Goal: Navigation & Orientation: Find specific page/section

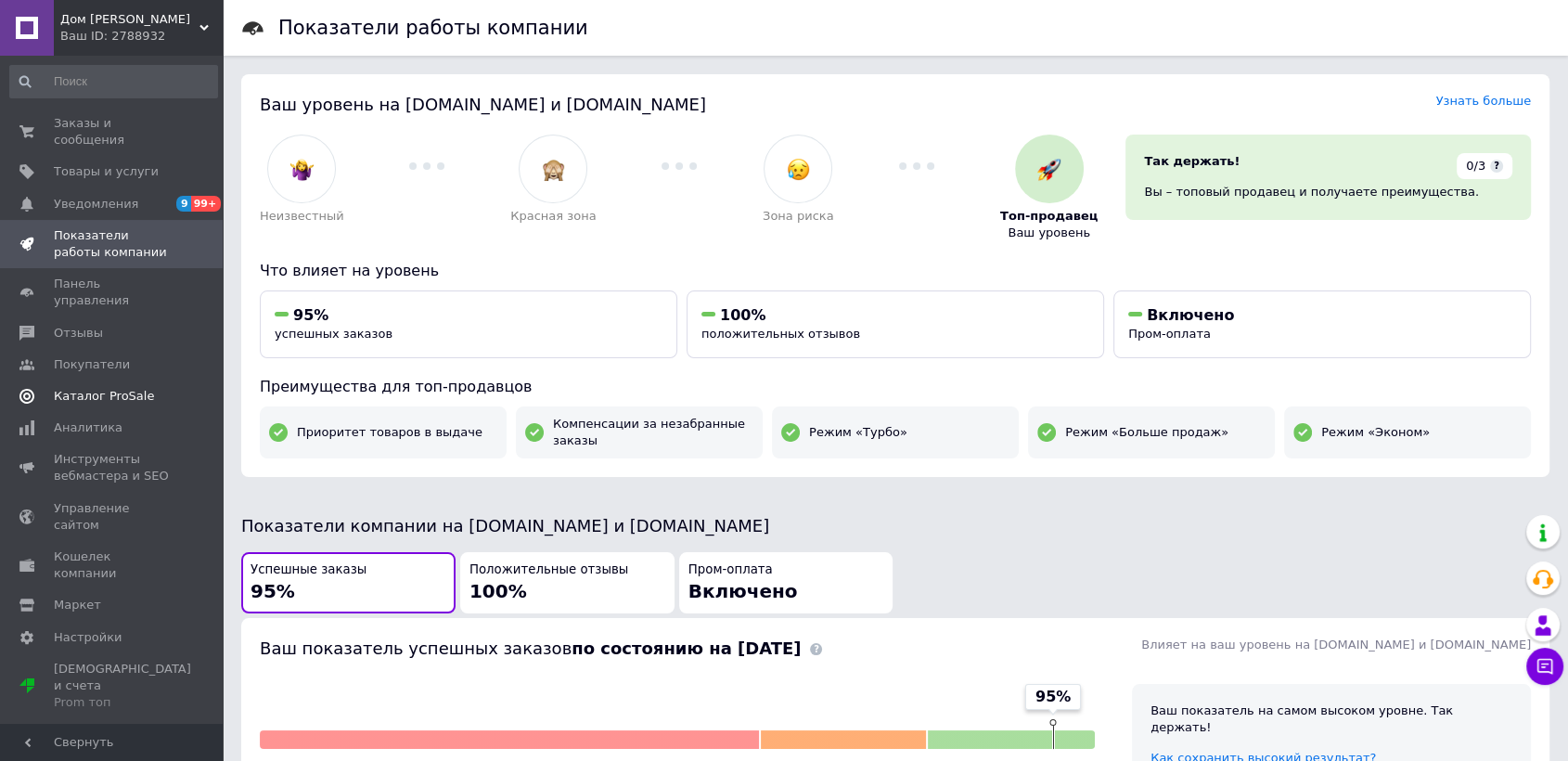
click at [100, 388] on span "Каталог ProSale" at bounding box center [103, 396] width 100 height 17
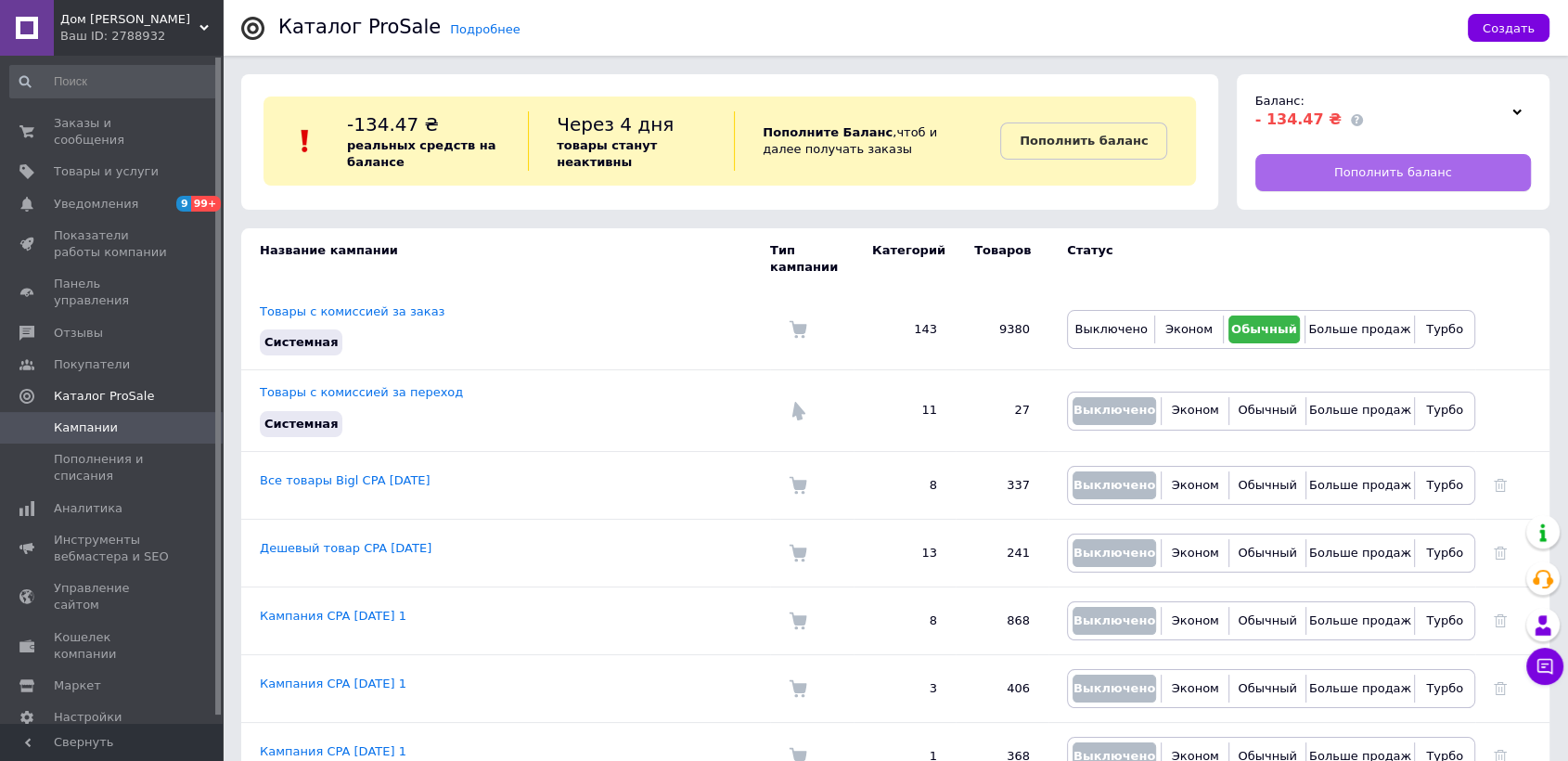
click at [1346, 171] on span "Пополнить баланс" at bounding box center [1392, 172] width 118 height 17
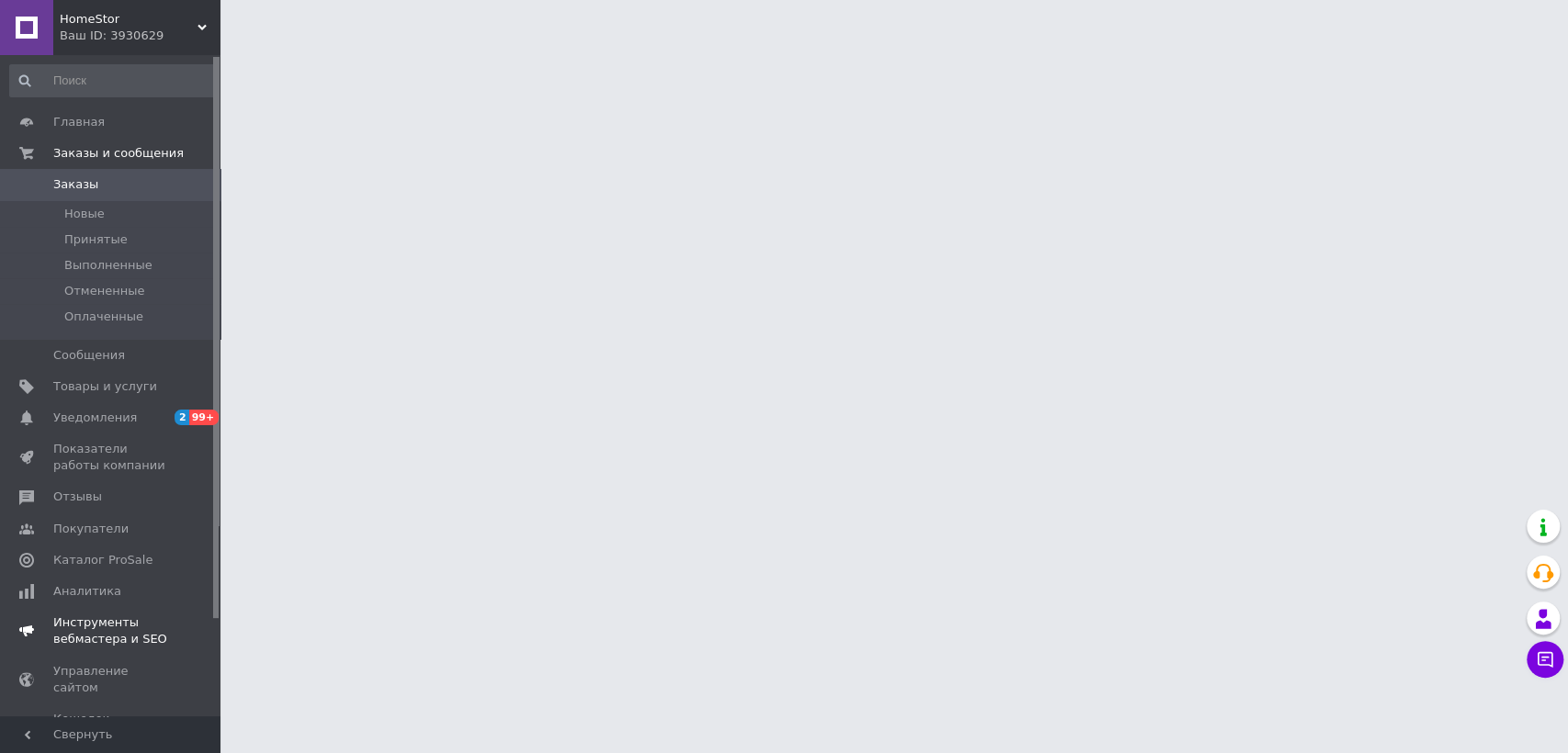
click at [84, 446] on span "Показатели работы компании" at bounding box center [111, 458] width 117 height 33
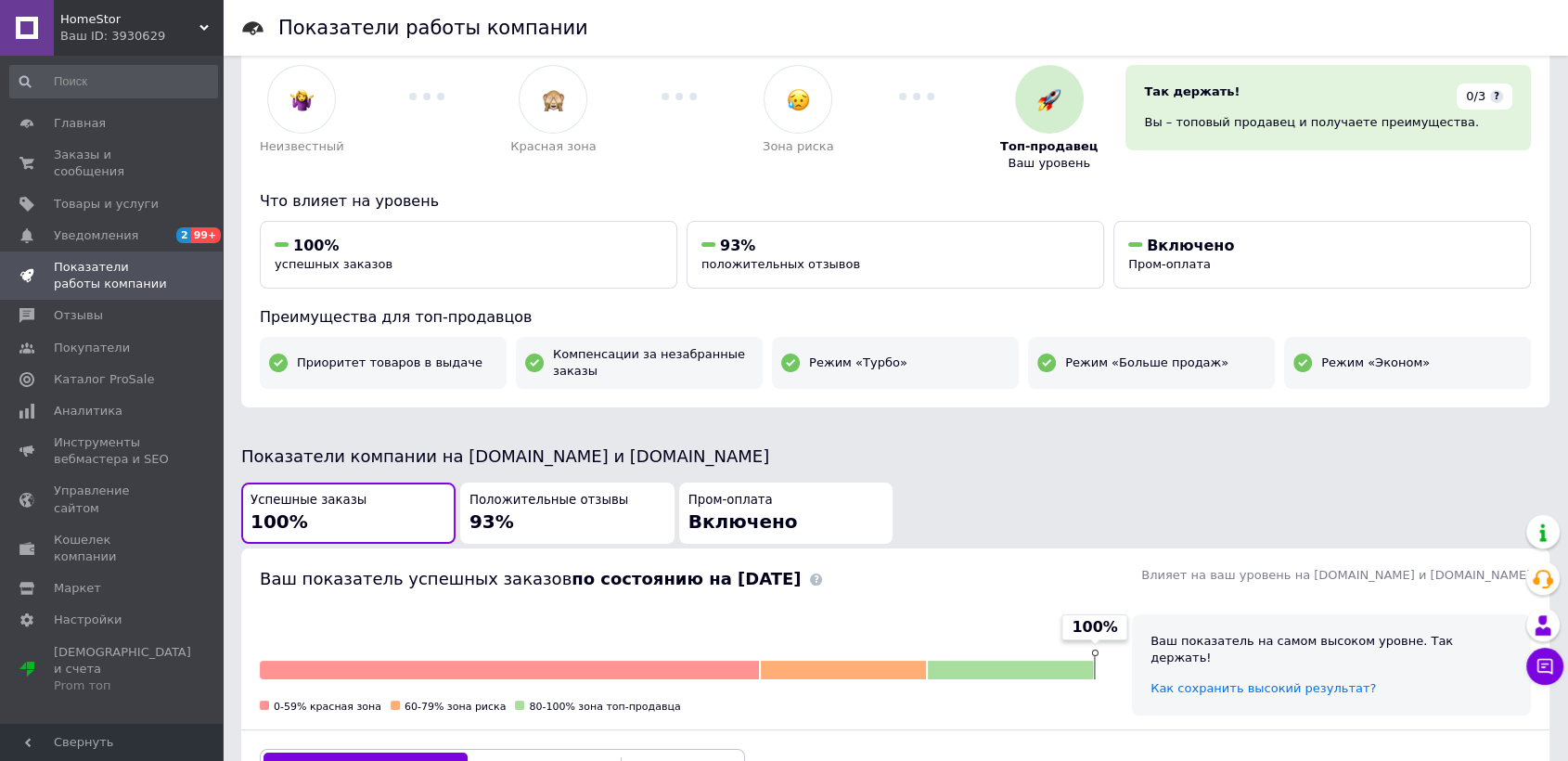
scroll to position [103, 0]
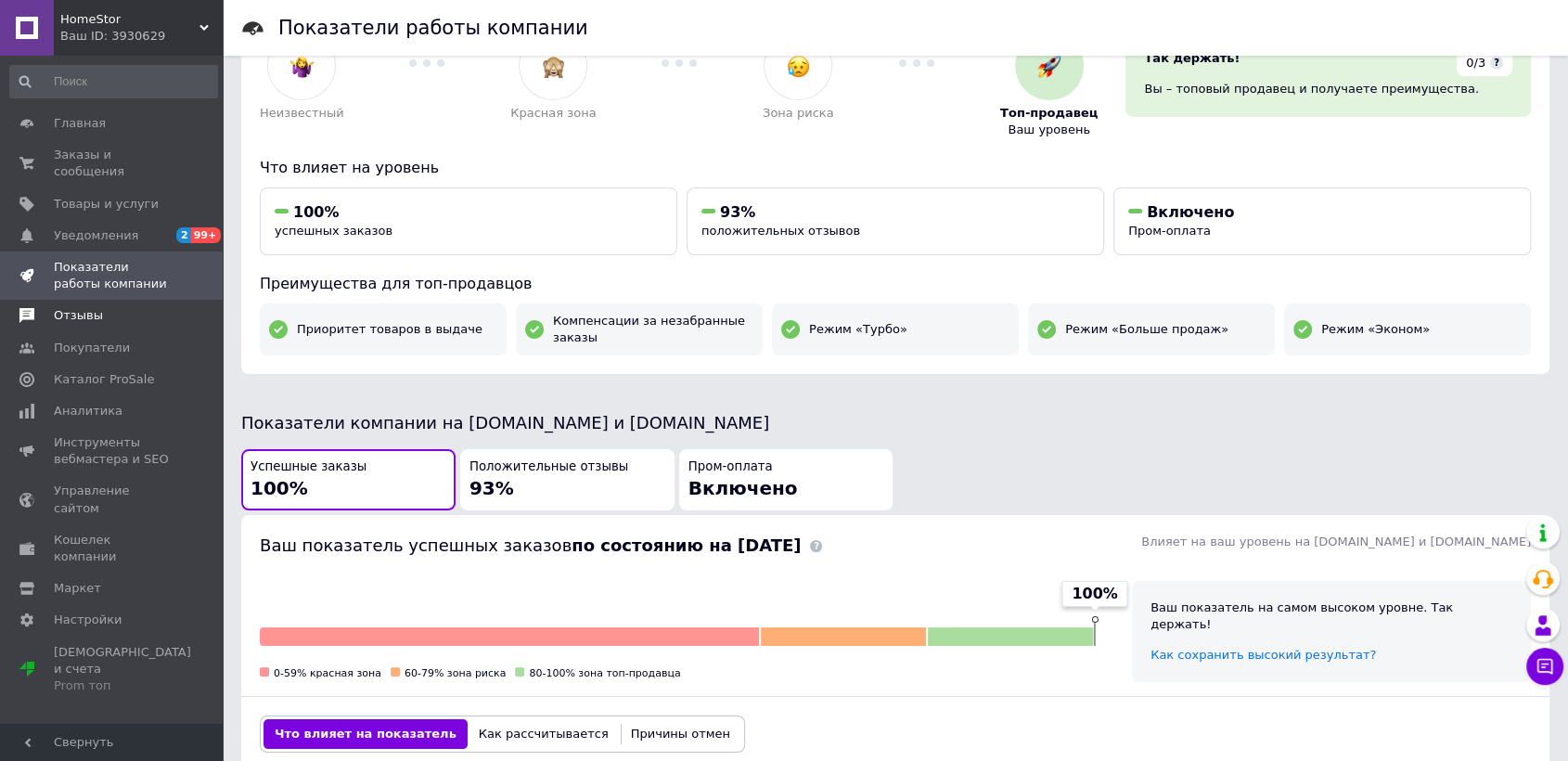
click at [98, 308] on span "Отзывы" at bounding box center [112, 315] width 118 height 17
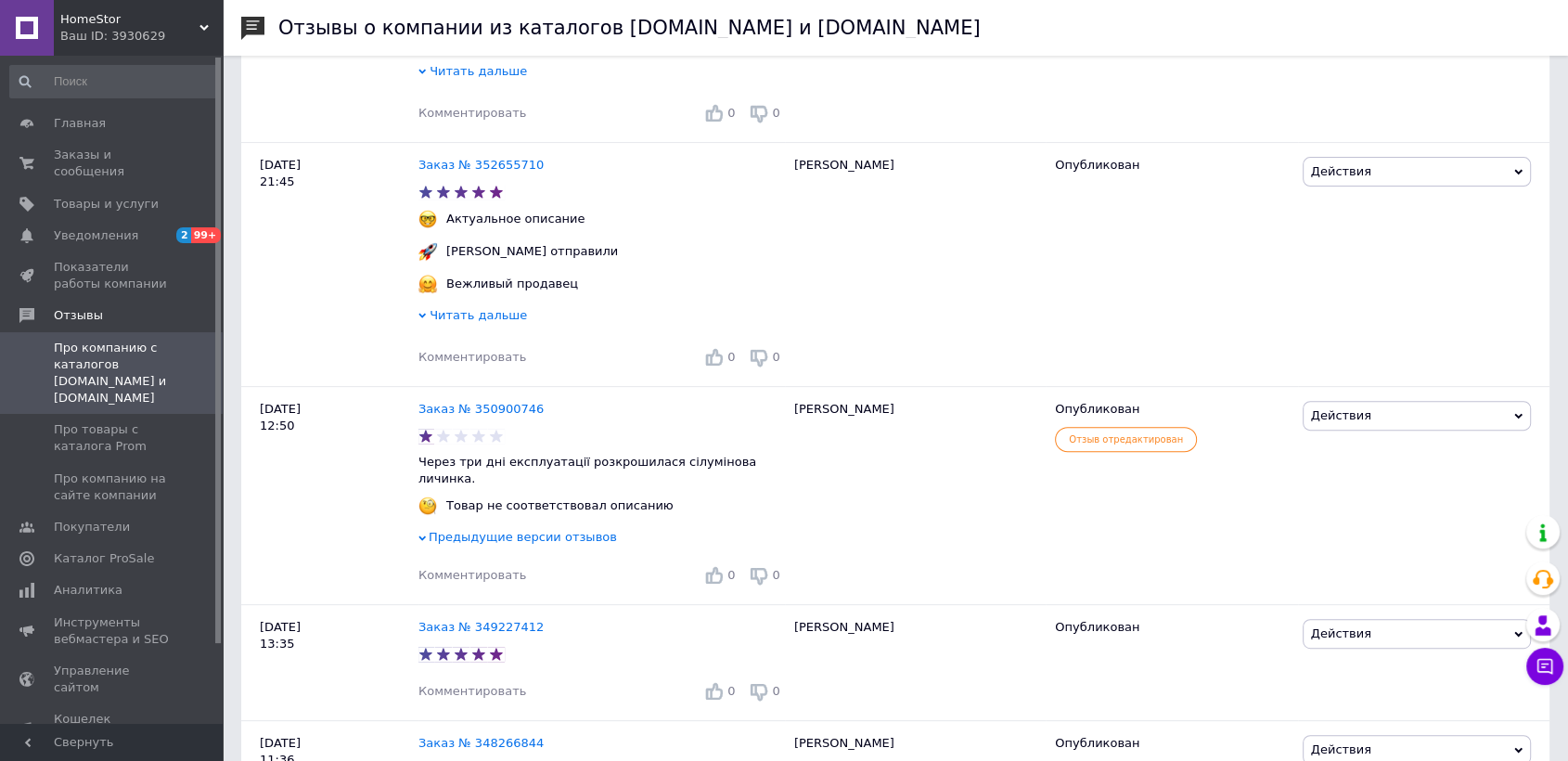
scroll to position [721, 0]
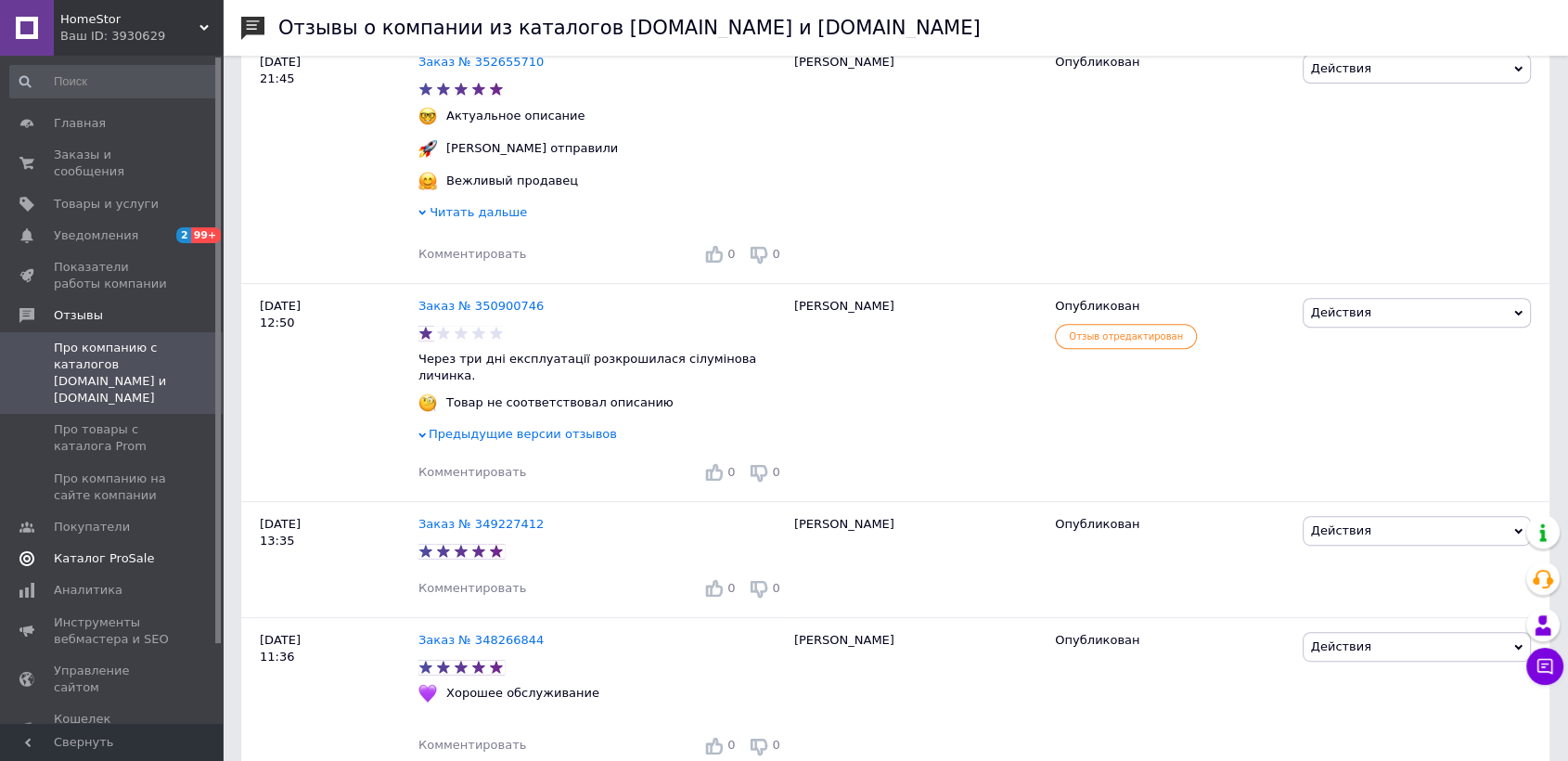
click at [76, 550] on span "Каталог ProSale" at bounding box center [103, 558] width 100 height 17
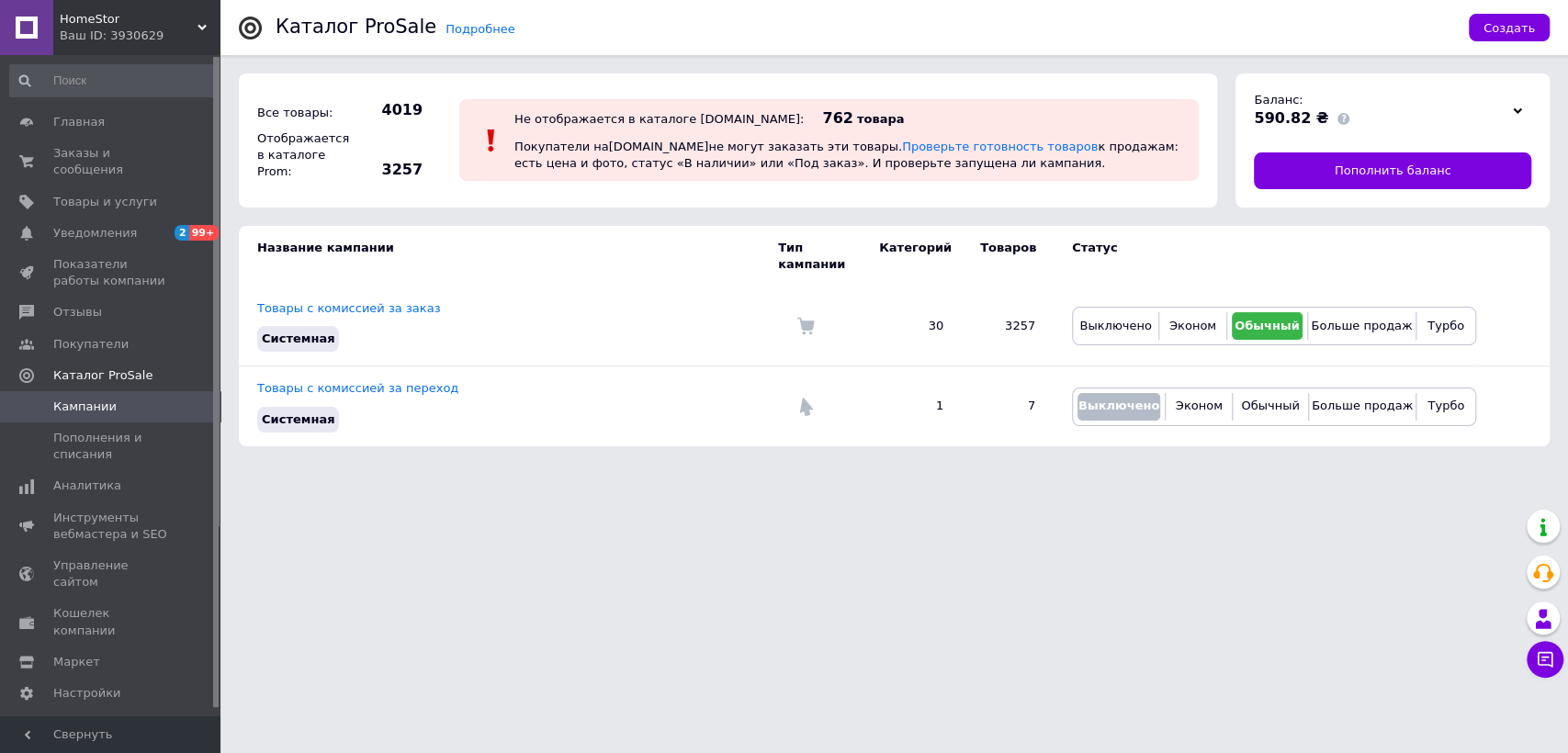
click at [199, 10] on div "HomeStor Ваш ID: 3930629" at bounding box center [136, 27] width 167 height 55
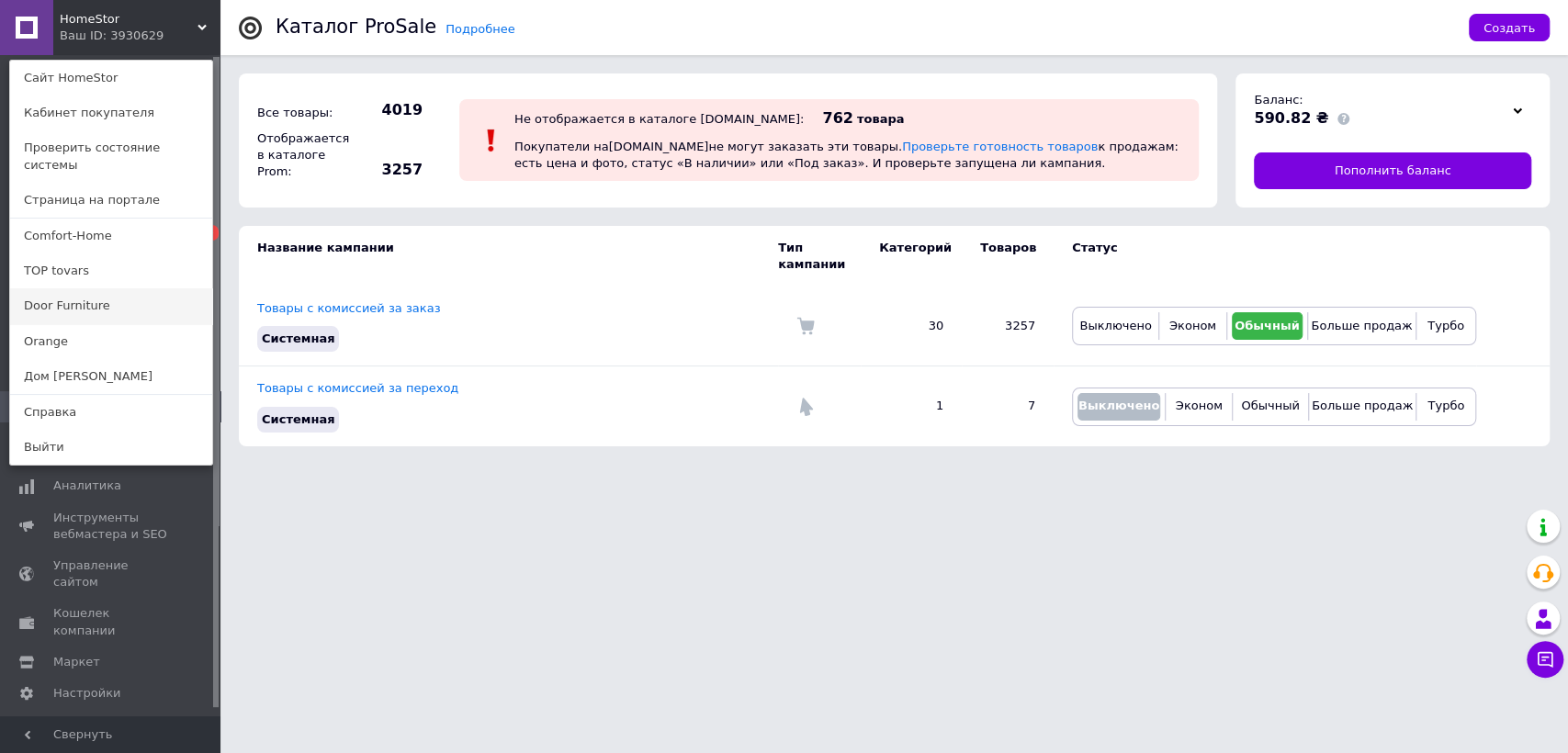
click at [100, 290] on link "Door Furniture" at bounding box center [110, 306] width 202 height 35
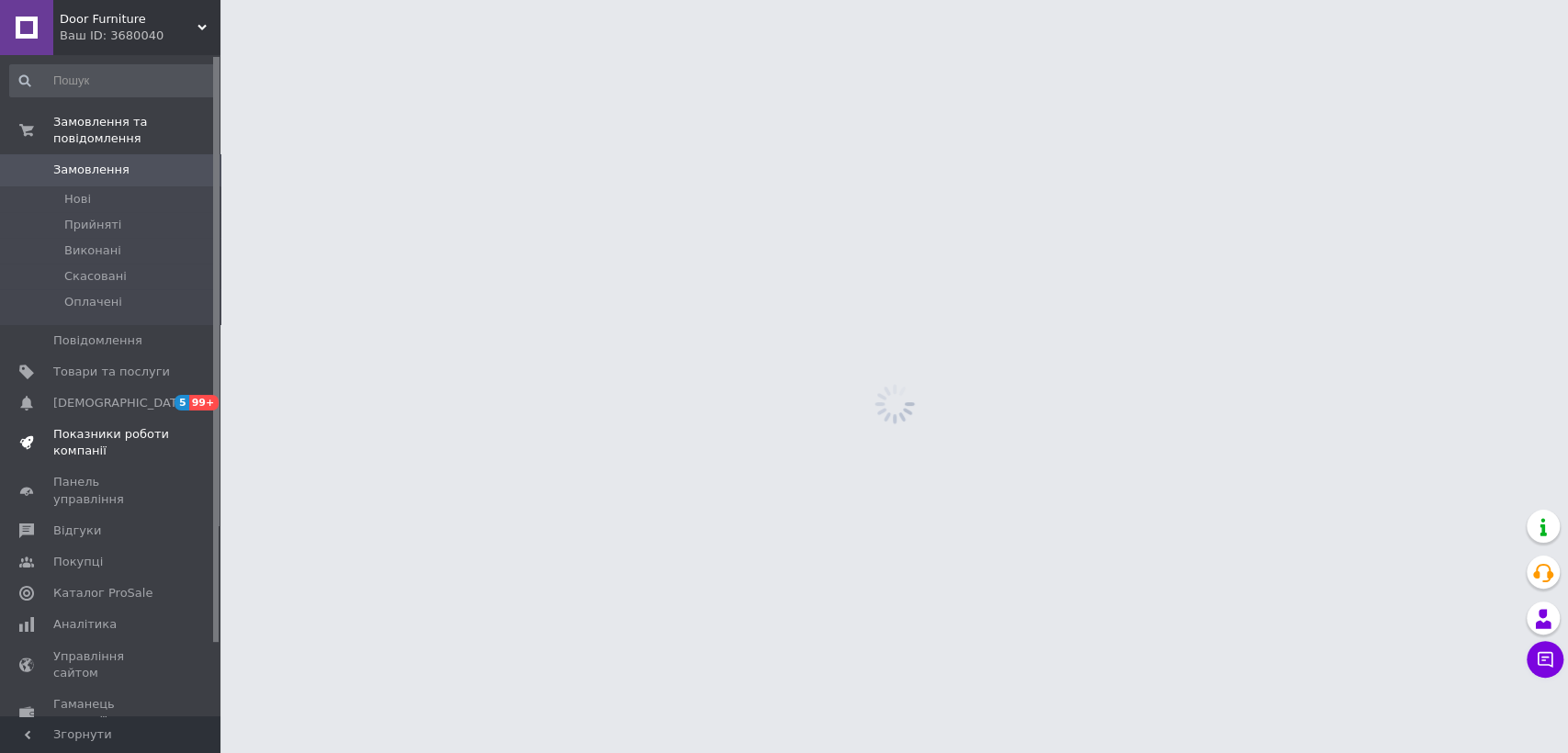
click at [98, 430] on span "Показники роботи компанії" at bounding box center [111, 442] width 117 height 33
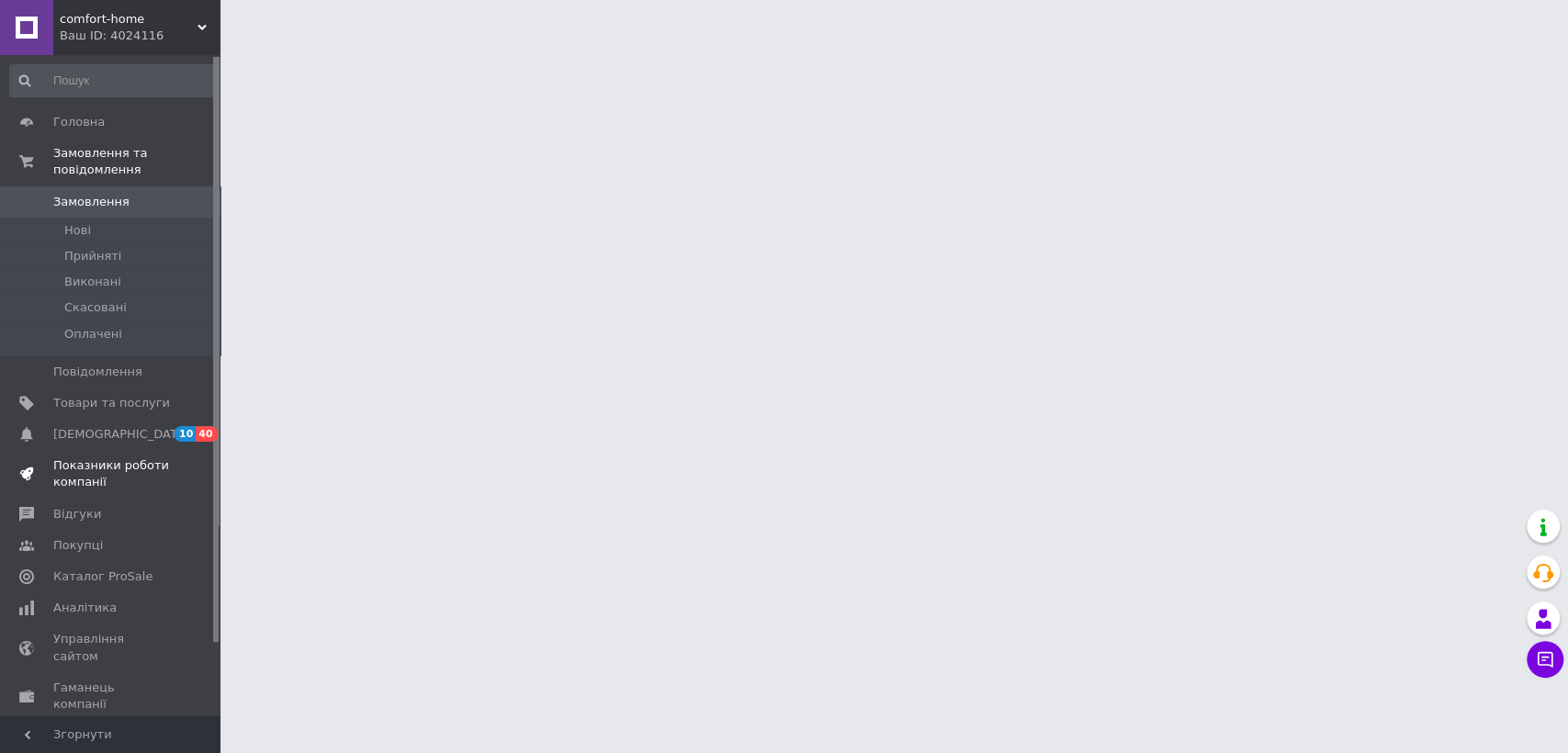
click at [88, 462] on span "Показники роботи компанії" at bounding box center [111, 474] width 117 height 33
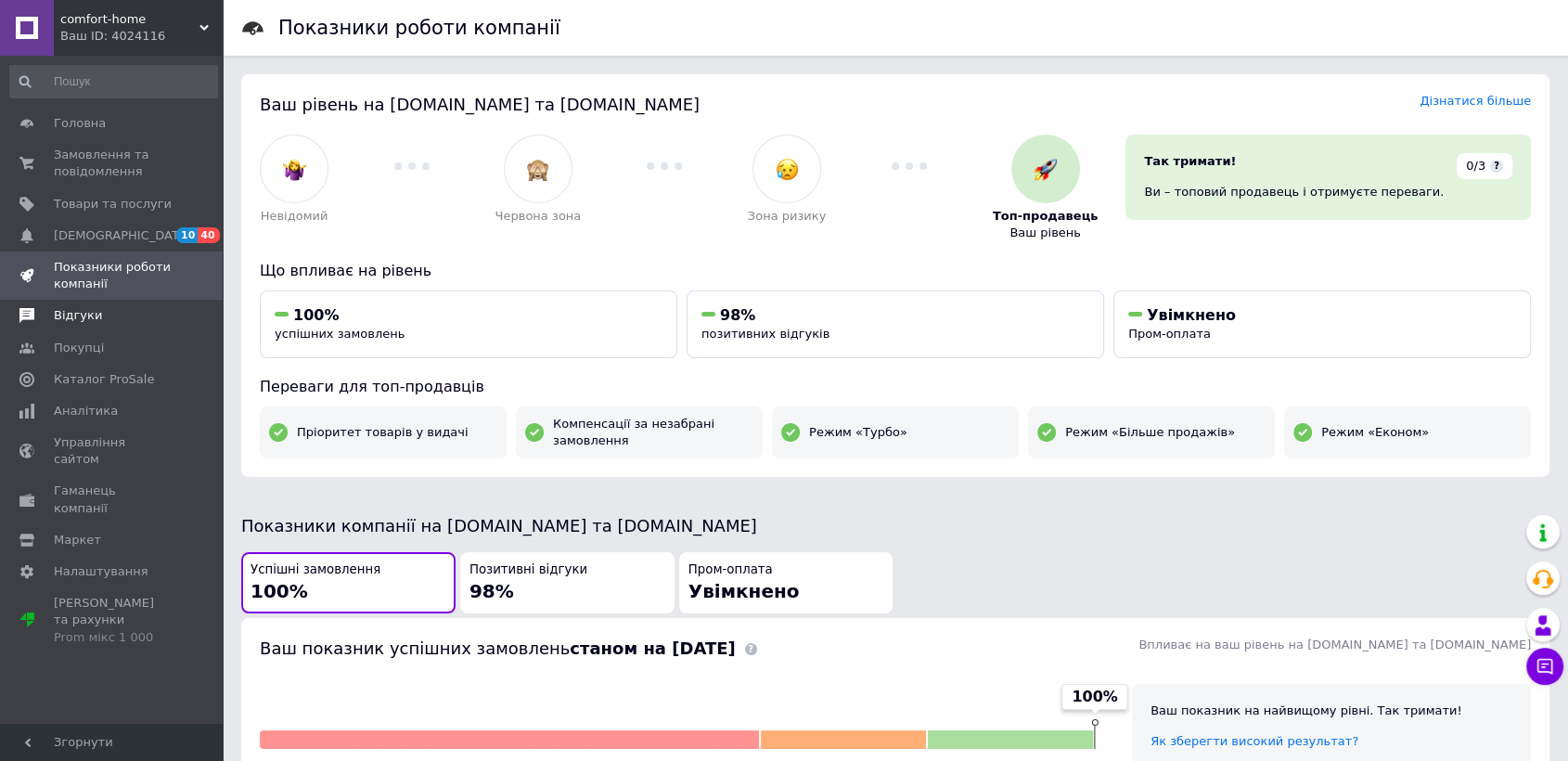
click at [69, 319] on span "Відгуки" at bounding box center [77, 315] width 48 height 17
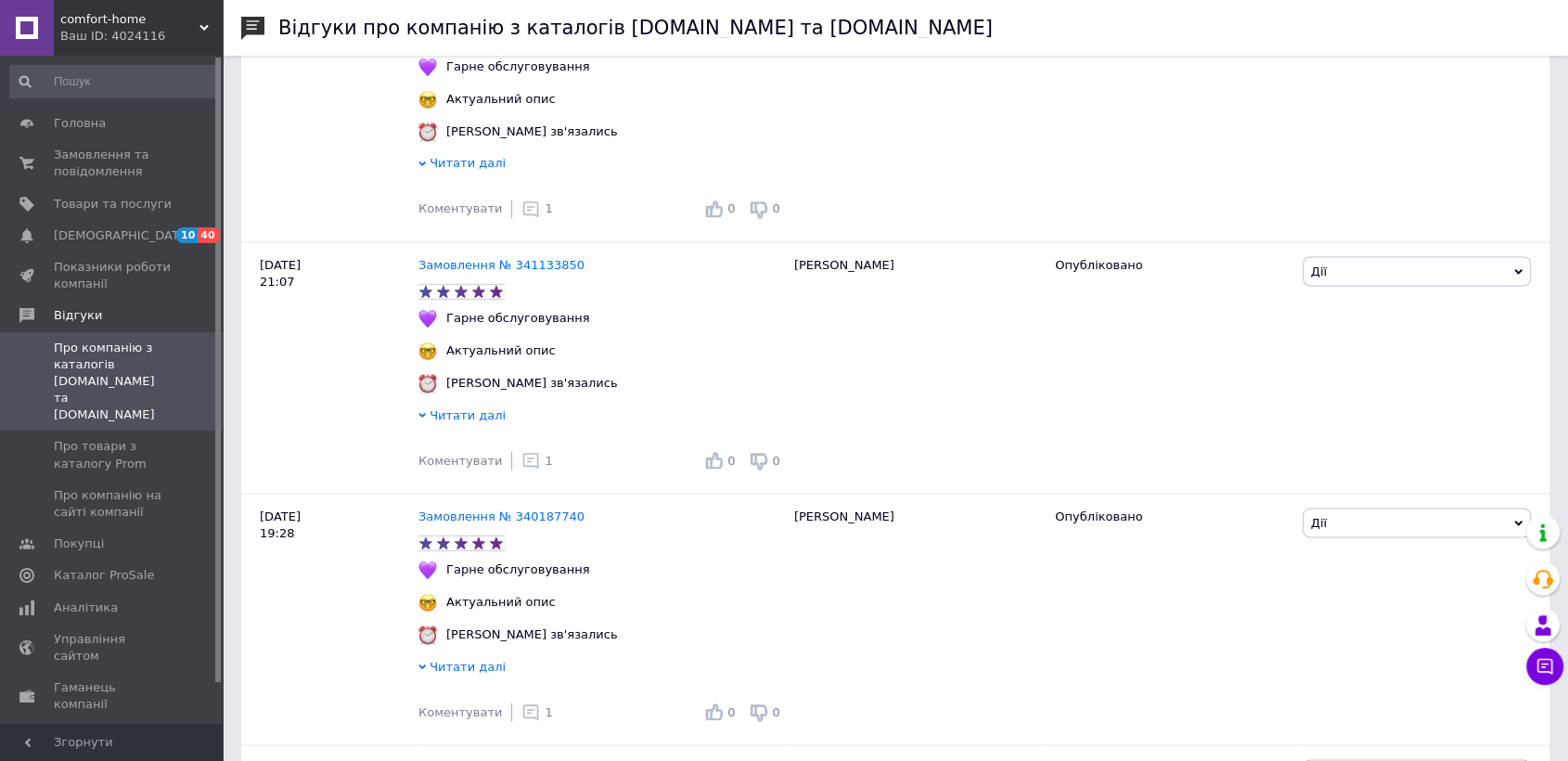
scroll to position [3300, 0]
click at [94, 567] on span "Каталог ProSale" at bounding box center [103, 575] width 100 height 17
